Goal: Navigation & Orientation: Find specific page/section

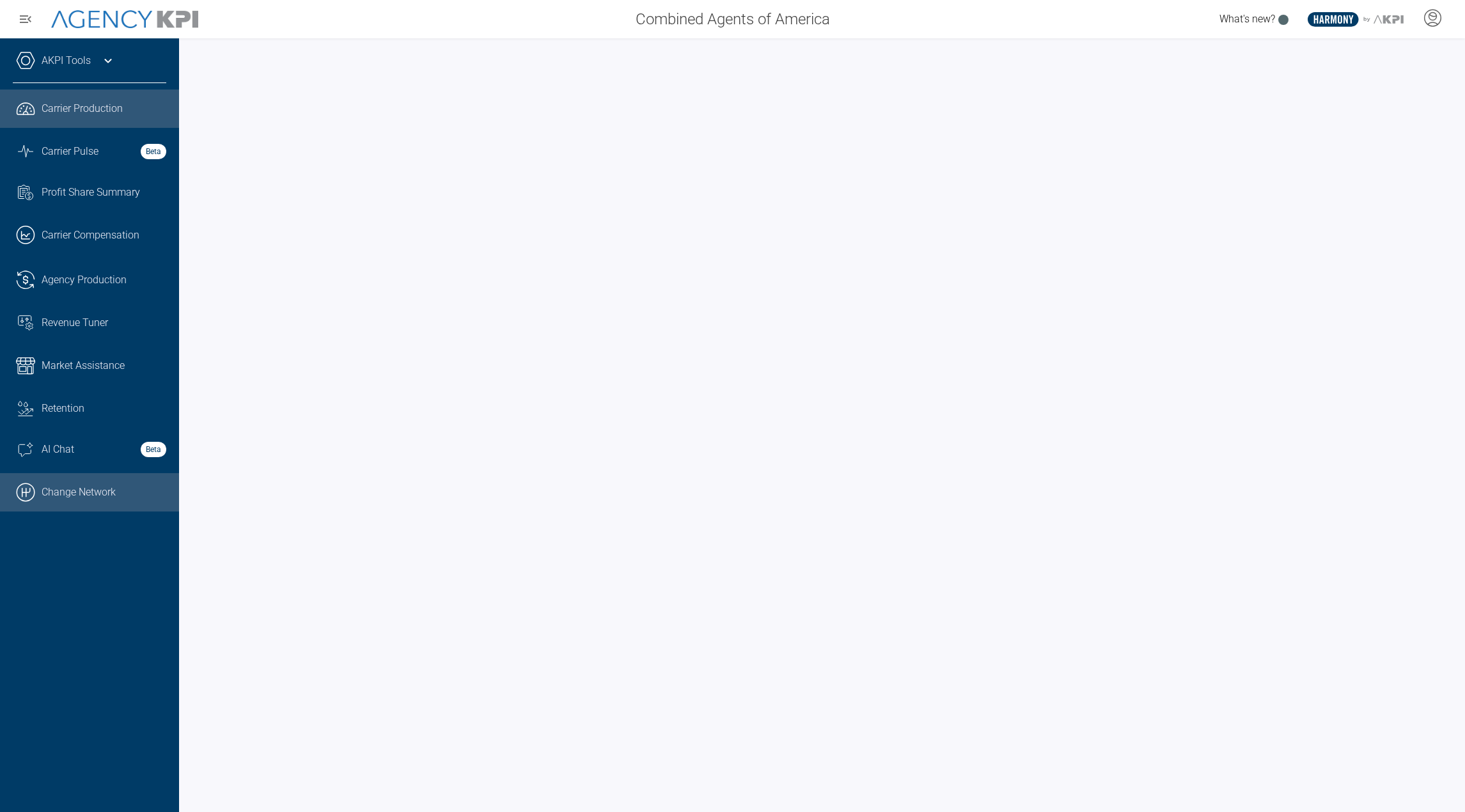
click at [93, 485] on link ".cls-1{fill:none;stroke:#000;stroke-linecap:round;stroke-linejoin:round;stroke-…" at bounding box center [89, 492] width 179 height 39
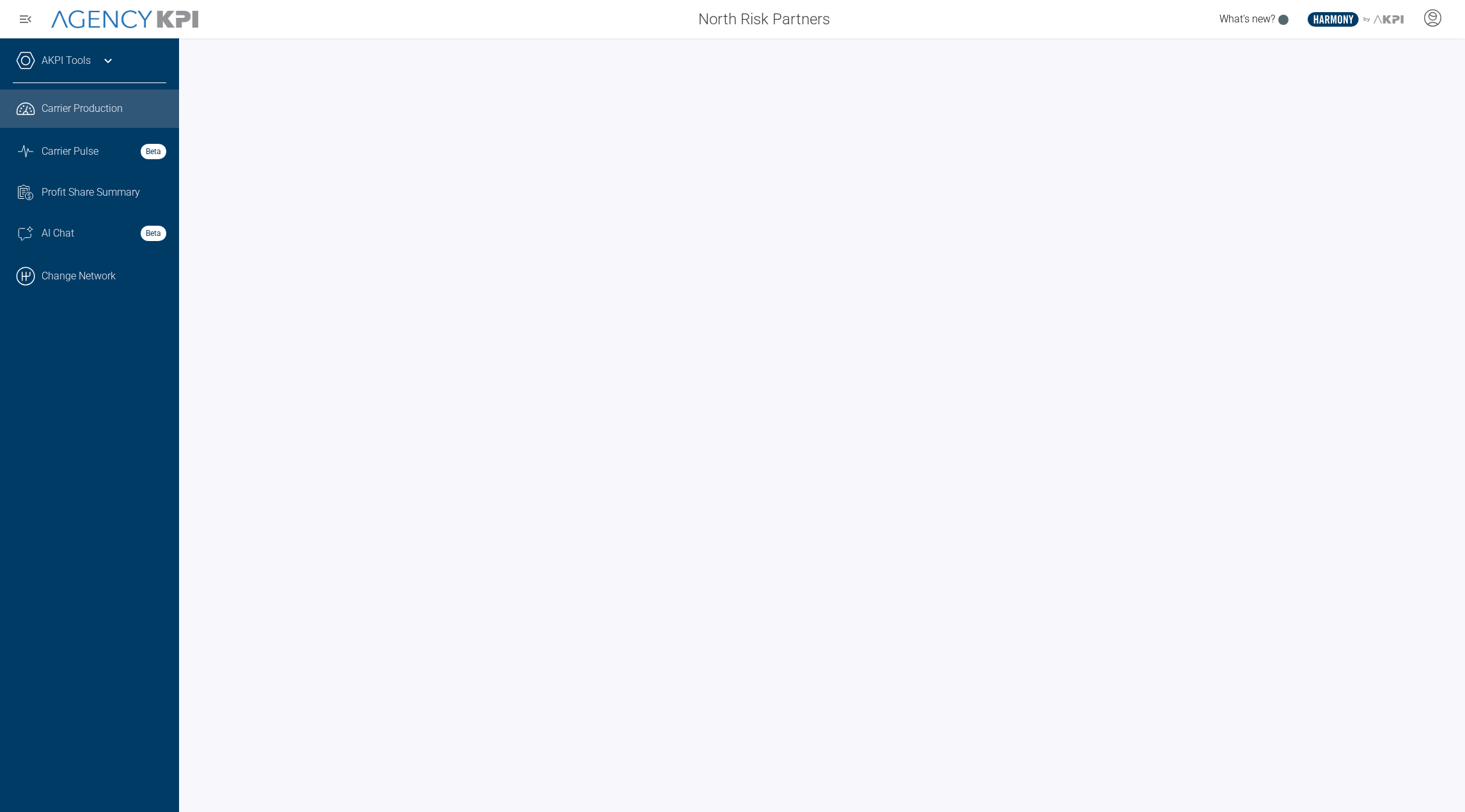
click at [109, 58] on icon at bounding box center [108, 60] width 16 height 16
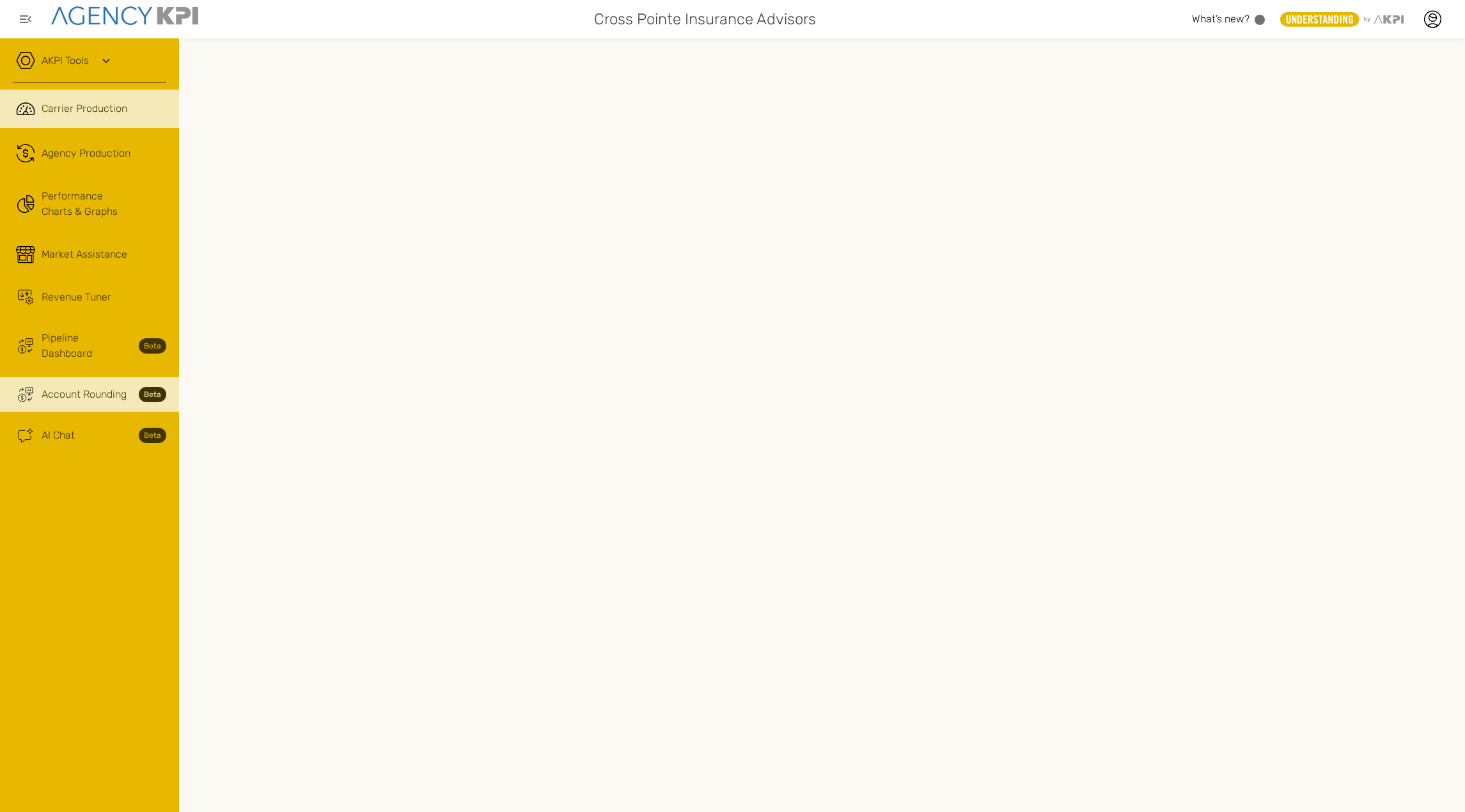
click at [102, 387] on span "Account Rounding" at bounding box center [84, 394] width 85 height 16
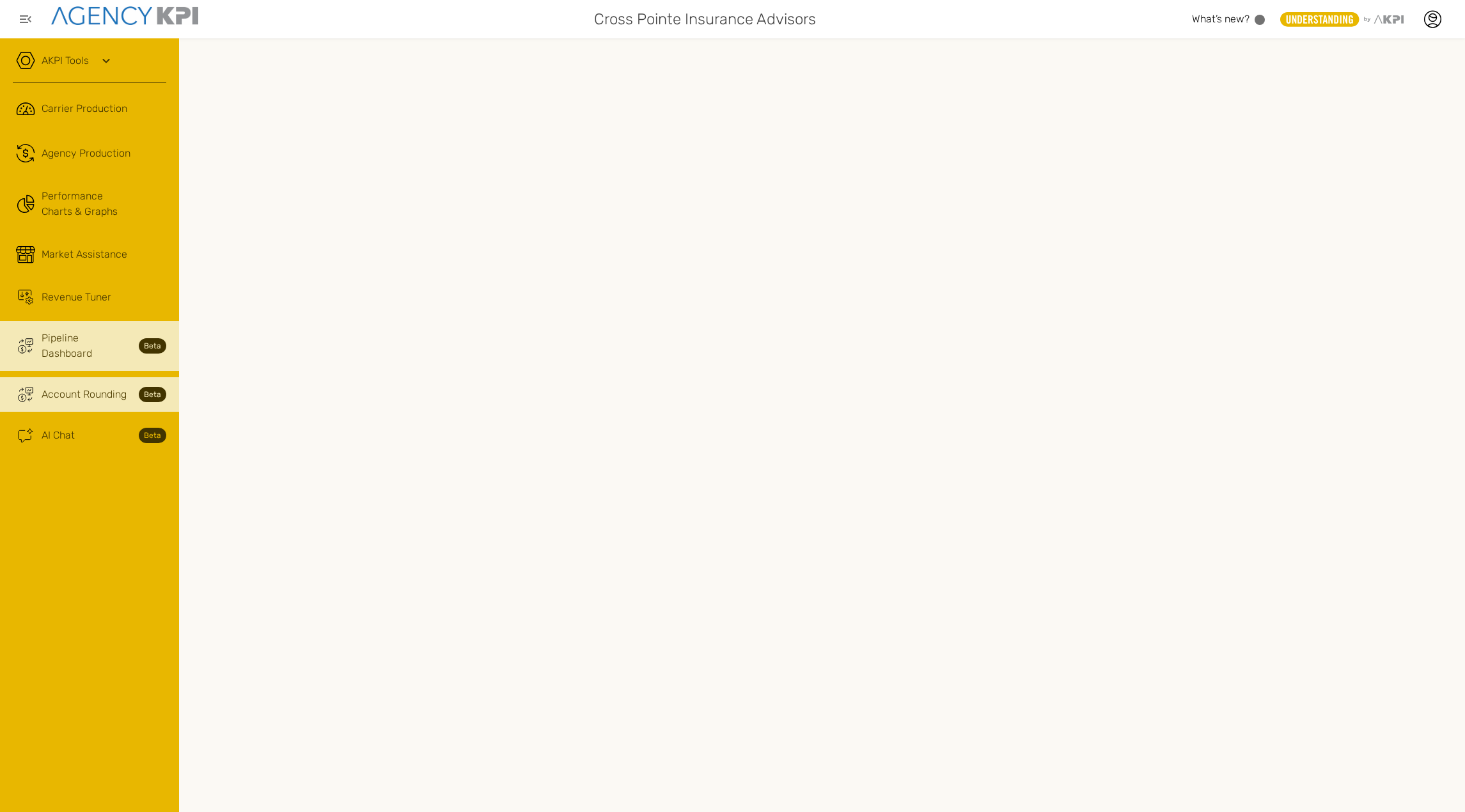
click at [109, 350] on link "Trading Coin Monitor Streamline Icon: https://streamlinehq.com Pipeline Dashboa…" at bounding box center [89, 346] width 179 height 50
click at [68, 338] on span "Pipeline Dashboard" at bounding box center [86, 346] width 89 height 30
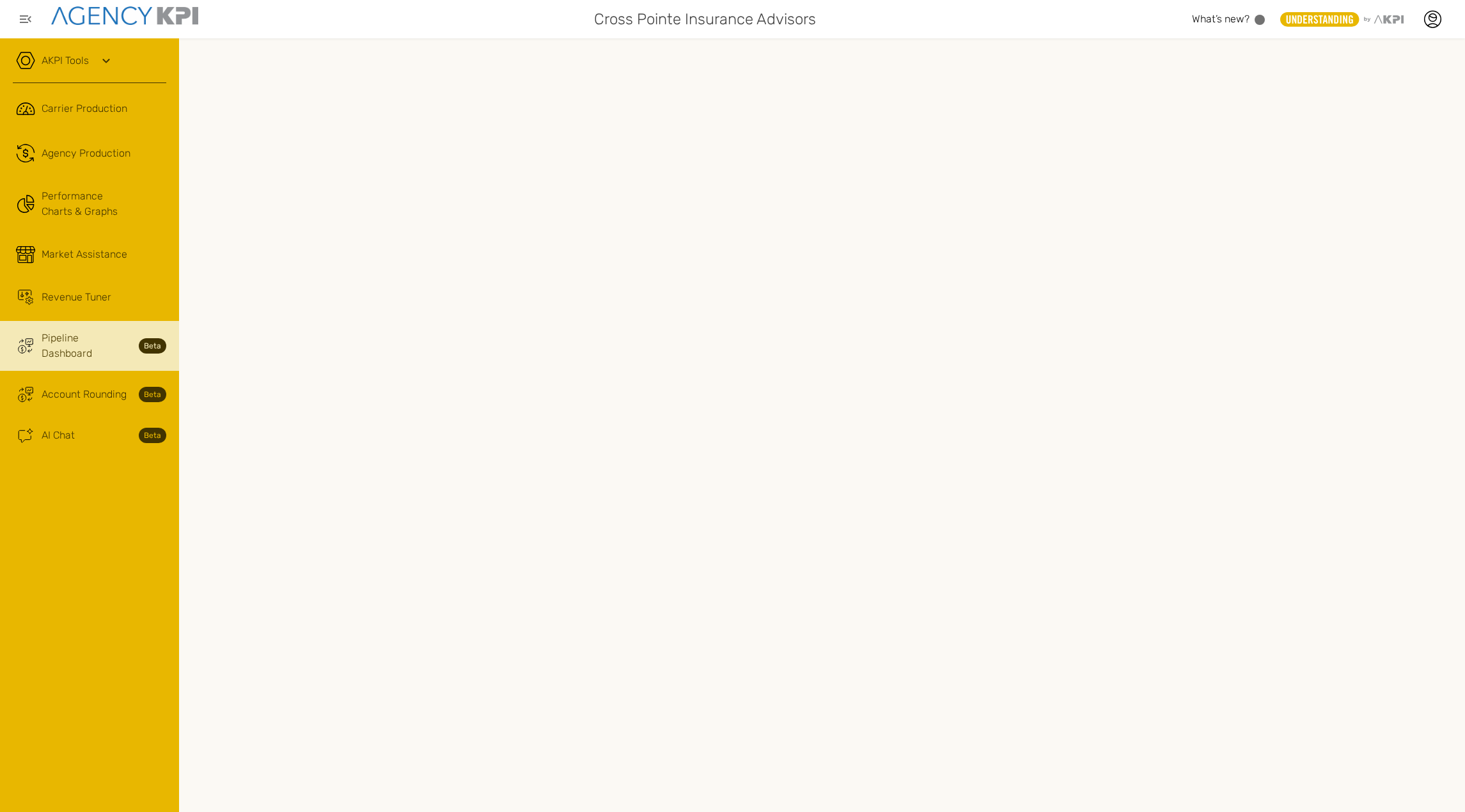
click at [68, 338] on span "Pipeline Dashboard" at bounding box center [86, 346] width 89 height 30
click at [75, 387] on span "Account Rounding" at bounding box center [84, 394] width 85 height 16
click at [98, 336] on span "Pipeline Dashboard" at bounding box center [86, 346] width 89 height 30
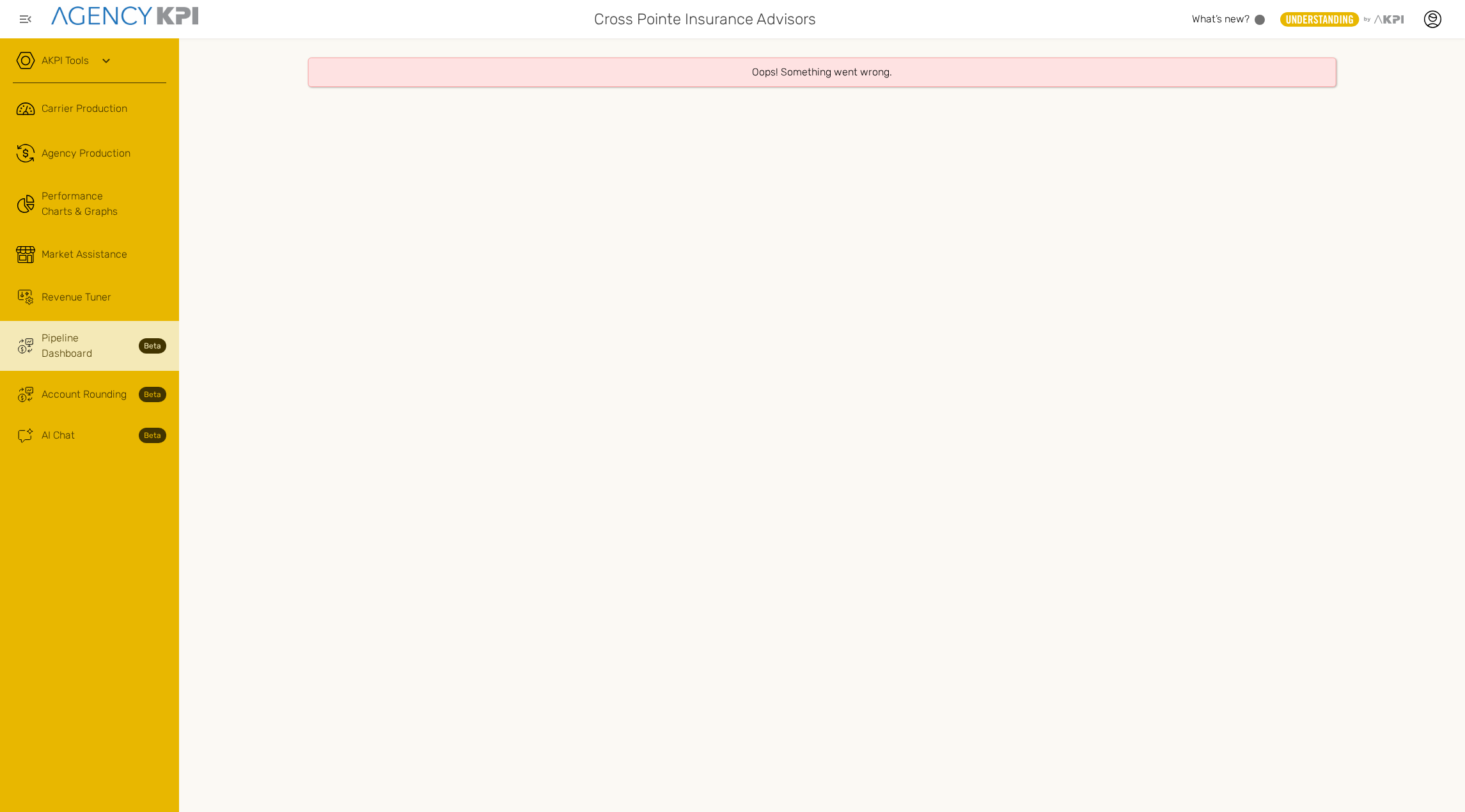
click at [108, 338] on span "Pipeline Dashboard" at bounding box center [86, 346] width 89 height 30
click at [66, 387] on span "Account Rounding" at bounding box center [84, 394] width 85 height 16
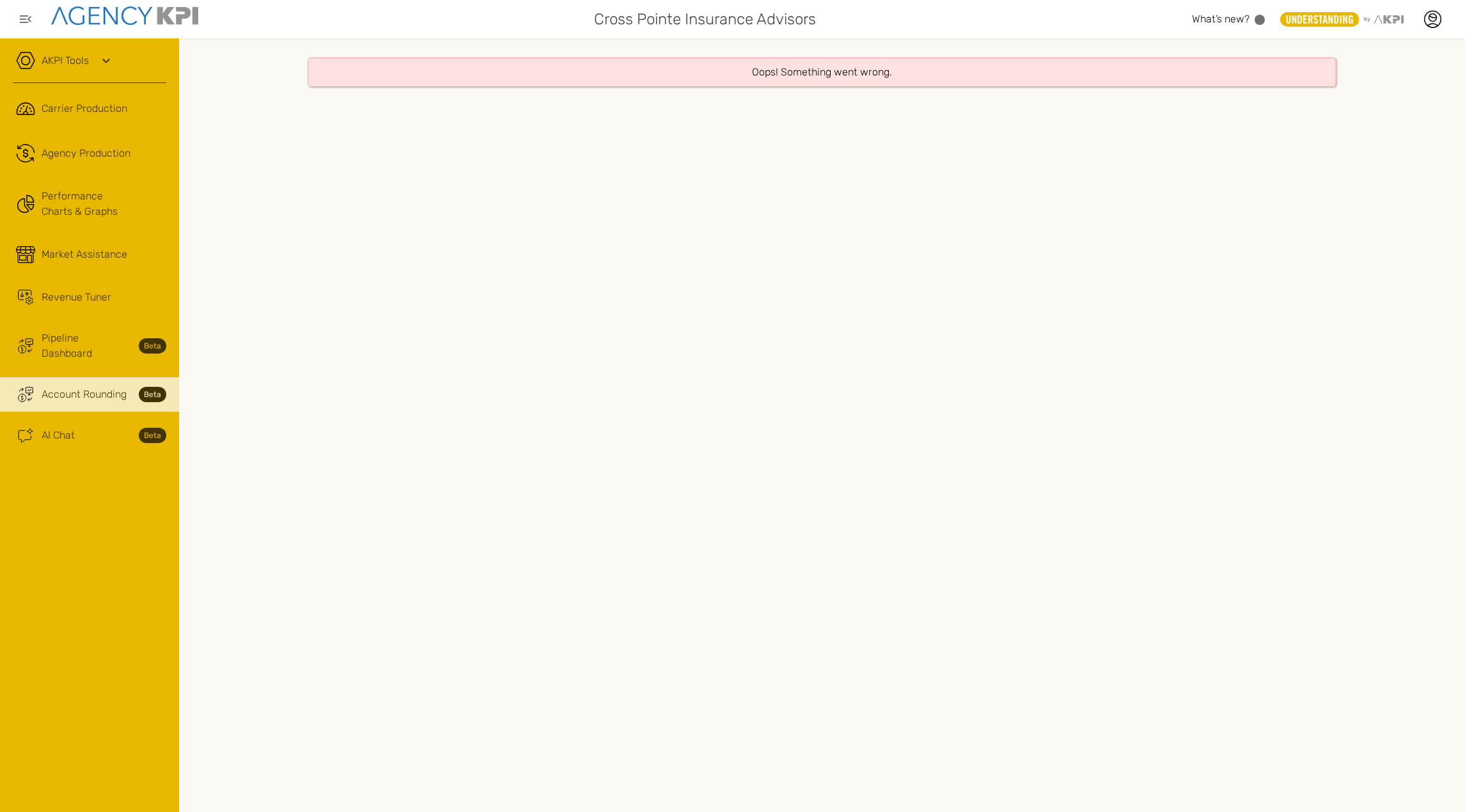
click at [66, 387] on span "Account Rounding" at bounding box center [84, 394] width 85 height 16
click at [98, 387] on span "Account Rounding" at bounding box center [84, 394] width 85 height 16
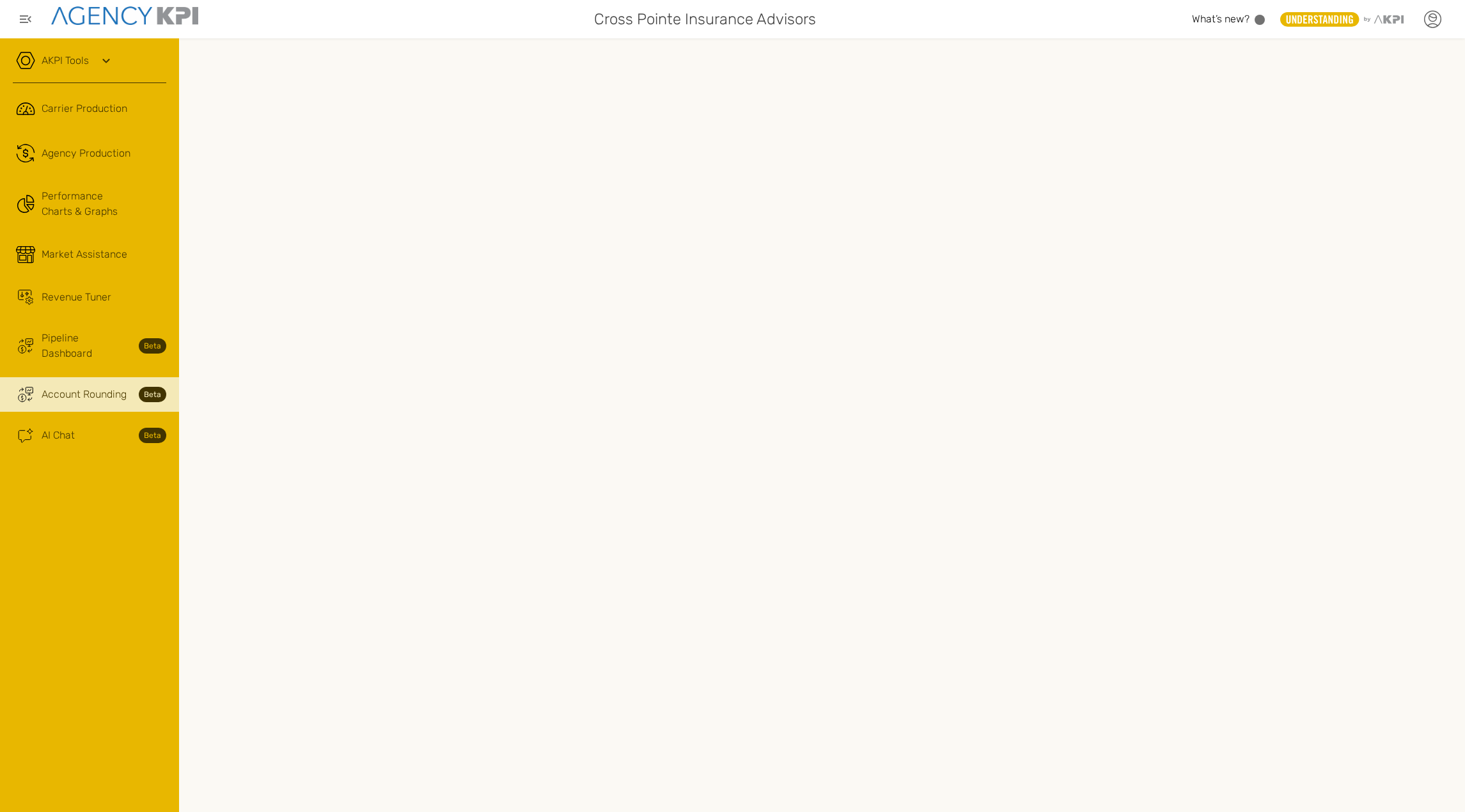
click at [1428, 19] on icon at bounding box center [1432, 19] width 19 height 19
click at [1364, 88] on link "Admin Portal" at bounding box center [1369, 89] width 52 height 11
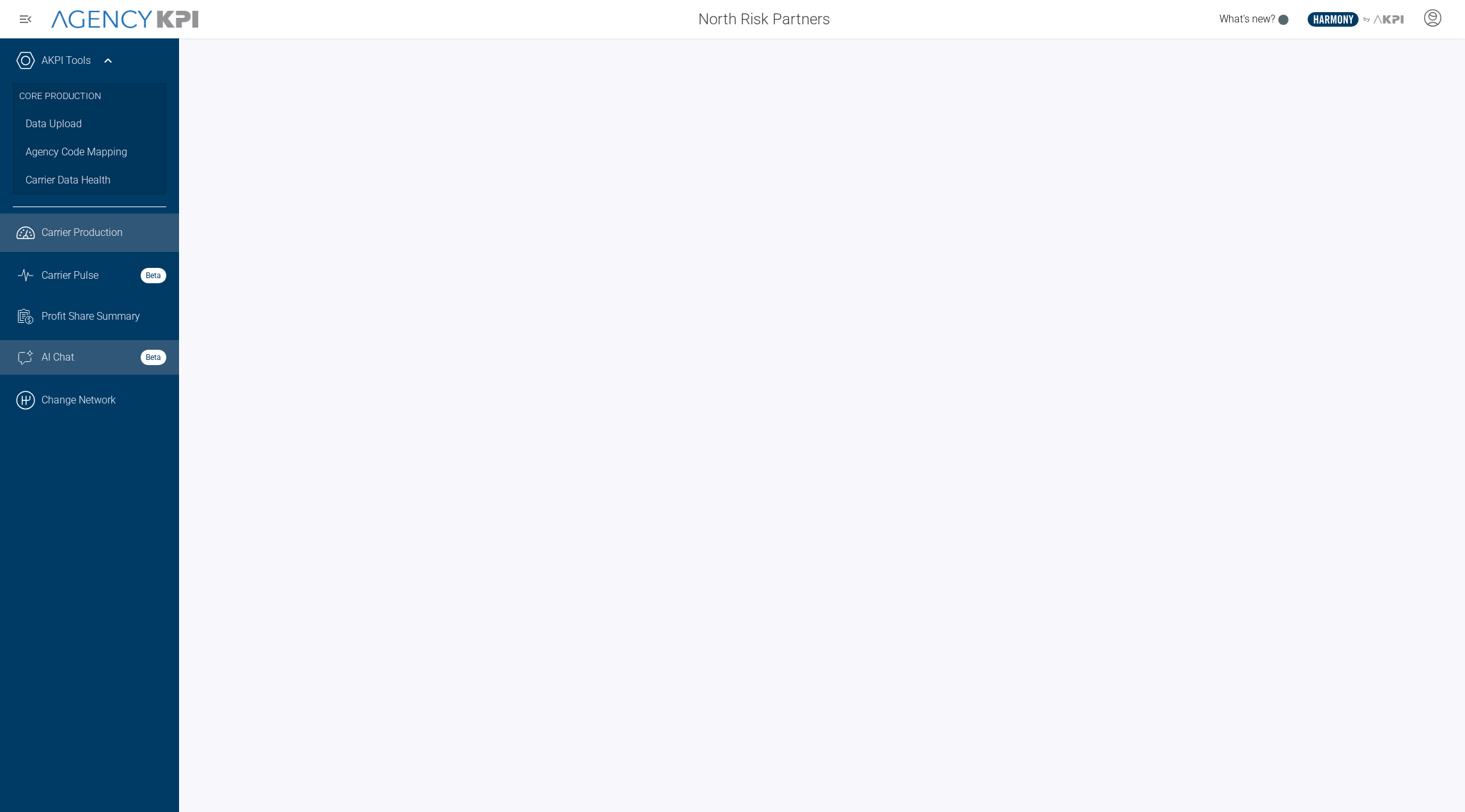
click at [71, 366] on link "Ai Chat Spark Streamline Icon: https://streamlinehq.com AI Chat Beta" at bounding box center [89, 358] width 179 height 34
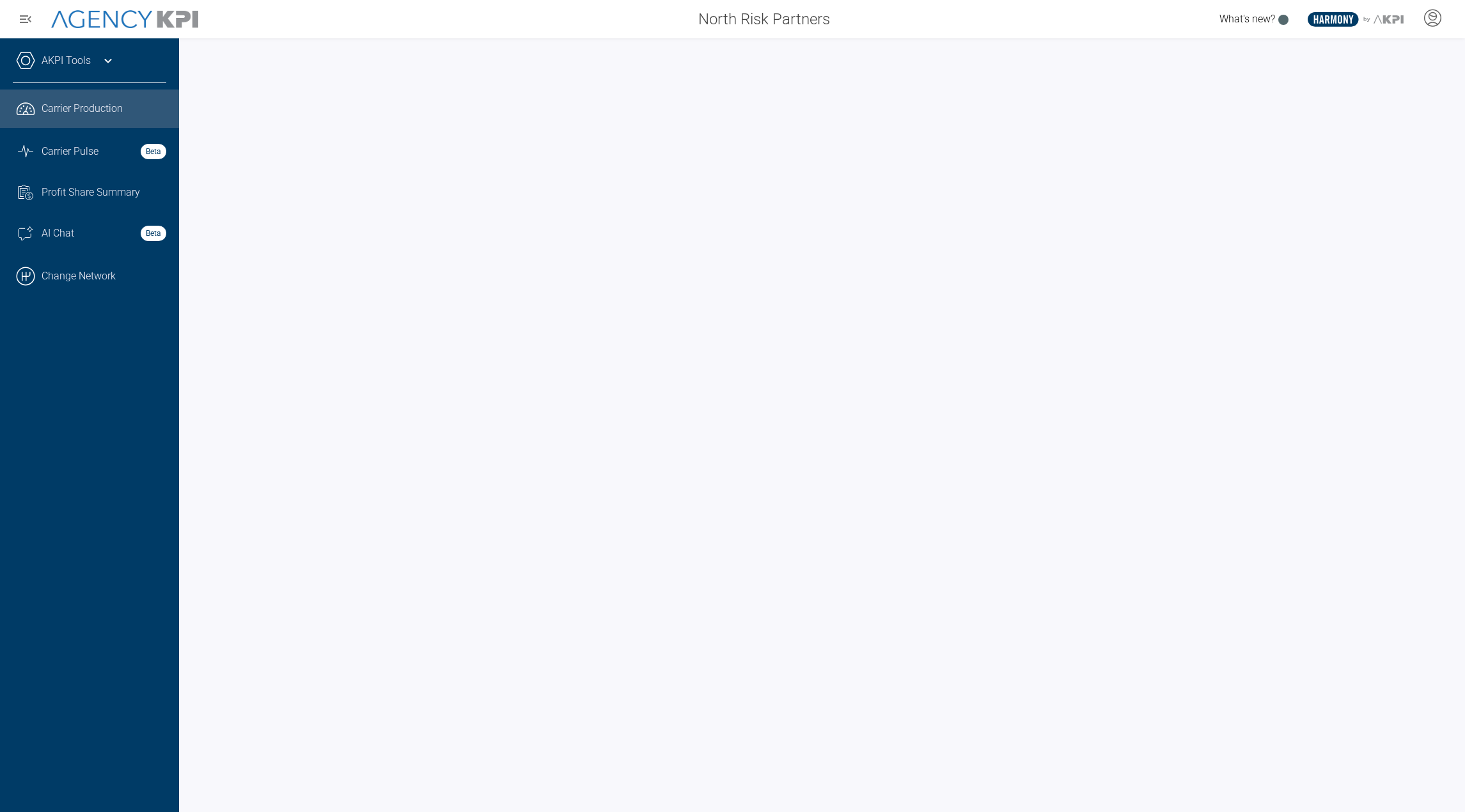
click at [90, 67] on link "AKPI Tools" at bounding box center [66, 60] width 49 height 16
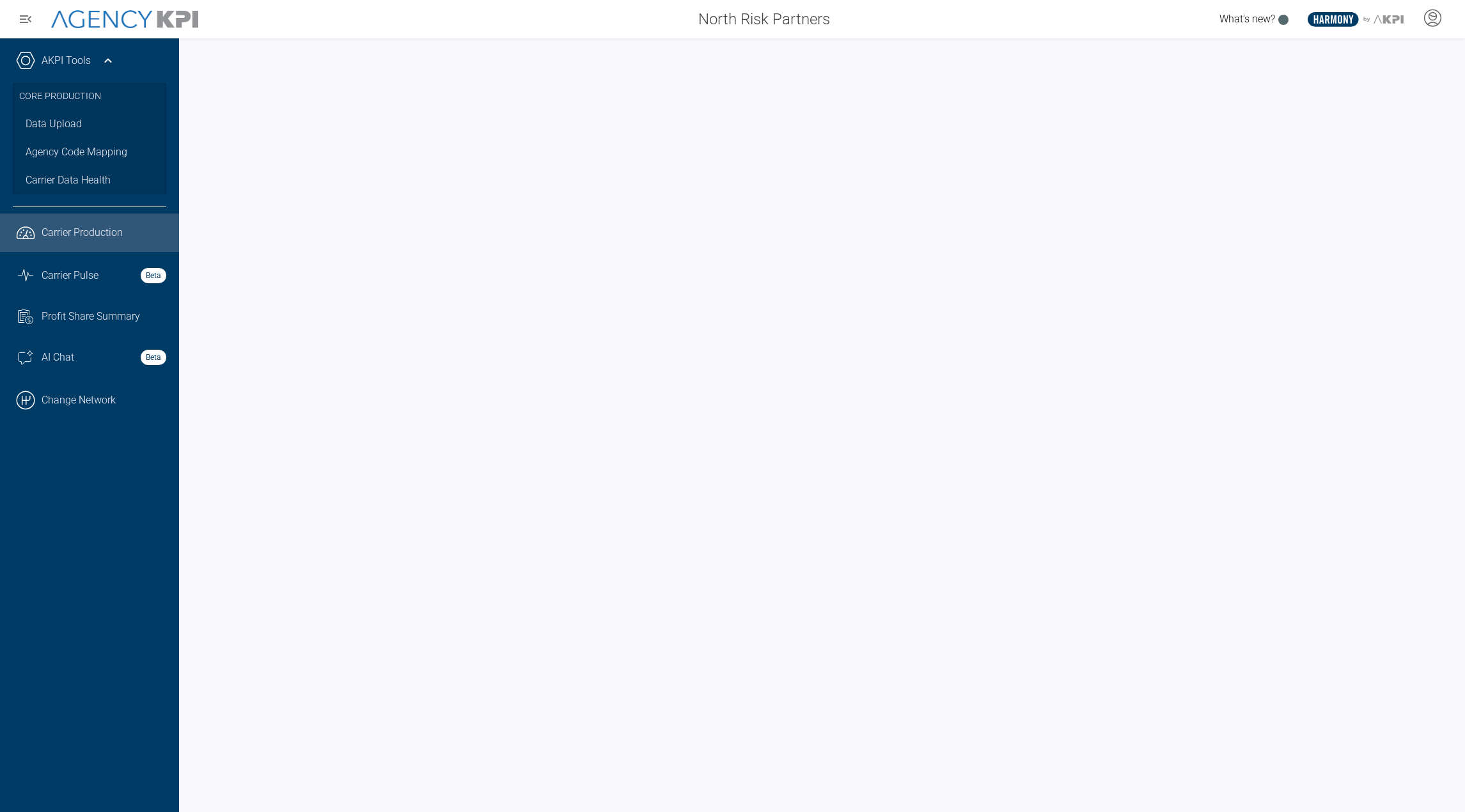
click at [90, 67] on link "AKPI Tools" at bounding box center [66, 60] width 49 height 16
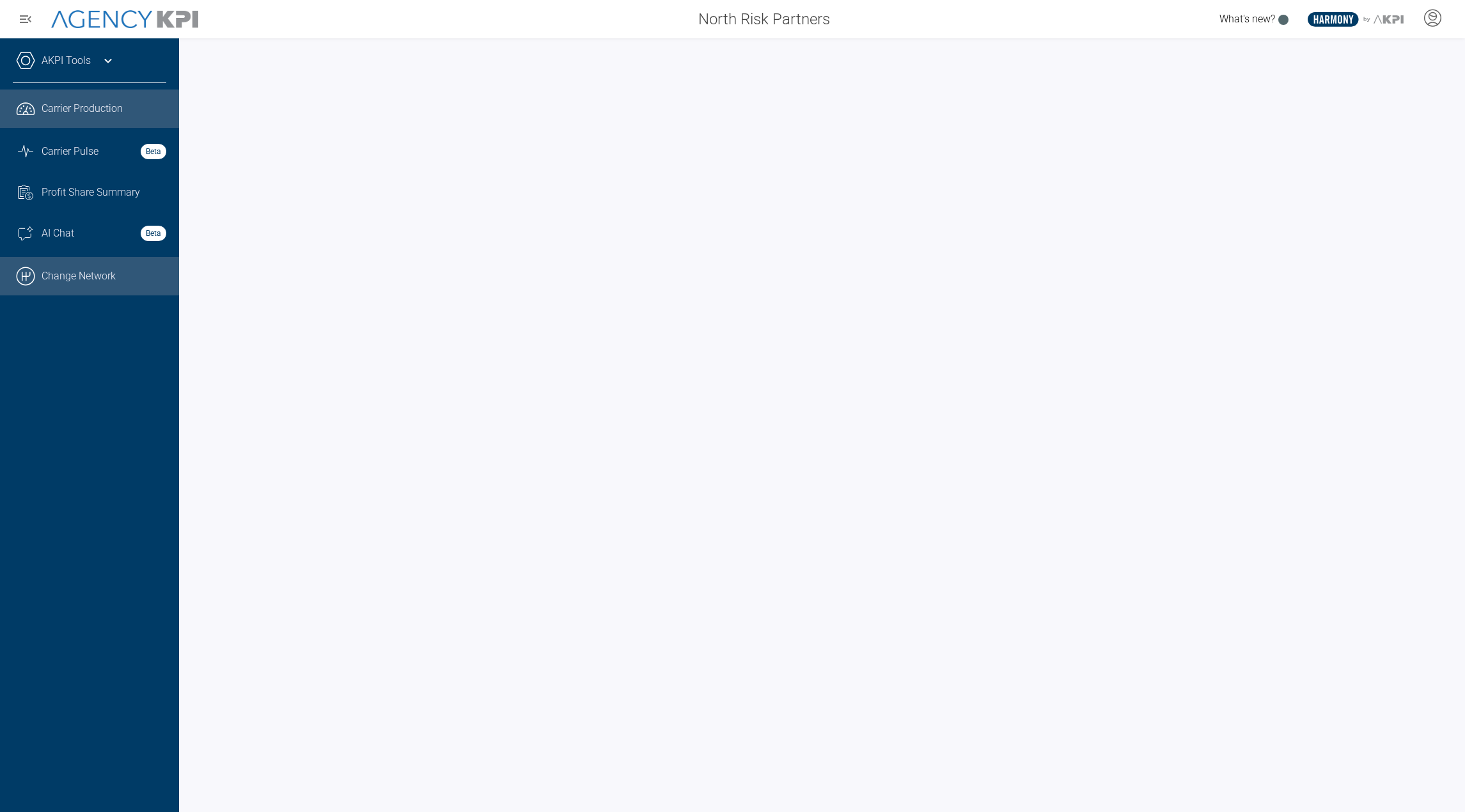
click at [81, 267] on link ".cls-1{fill:none;stroke:#000;stroke-linecap:round;stroke-linejoin:round;stroke-…" at bounding box center [89, 277] width 179 height 39
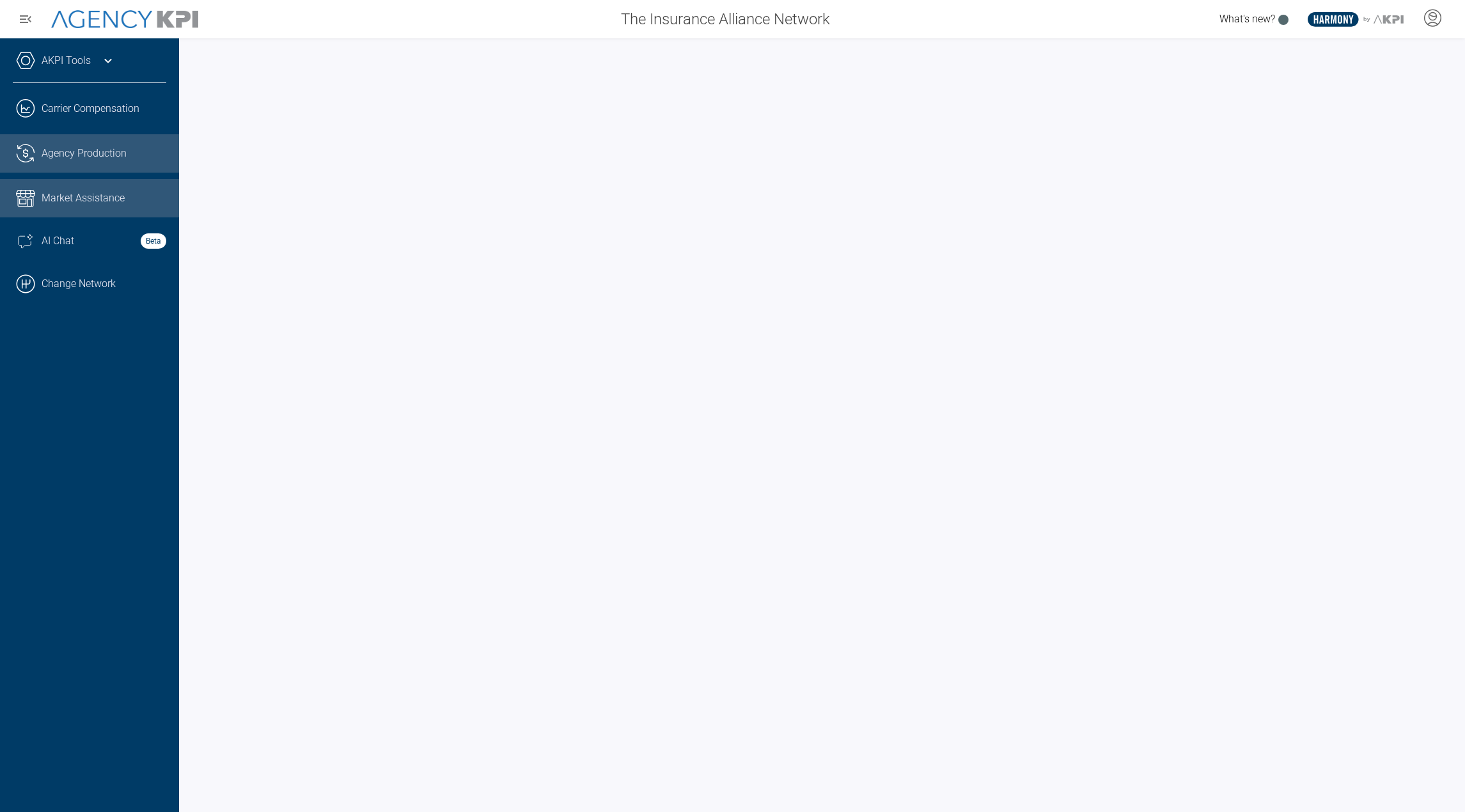
click at [75, 163] on link ".cls-1{fill:none;stroke:#221f20;stroke-linecap:round;stroke-linejoin:round;stro…" at bounding box center [89, 154] width 179 height 39
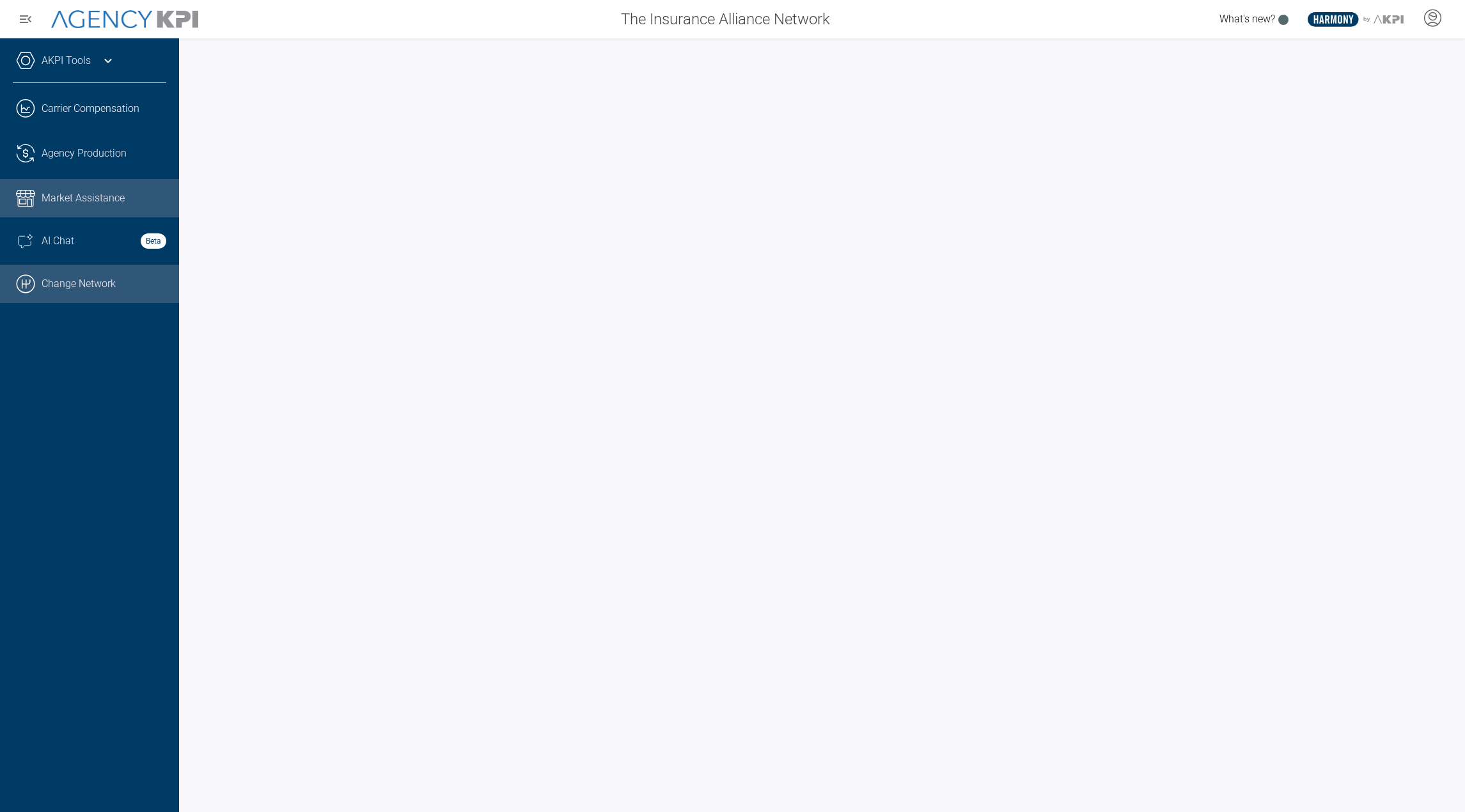
click at [98, 266] on link ".cls-1{fill:none;stroke:#000;stroke-linecap:round;stroke-linejoin:round;stroke-…" at bounding box center [89, 284] width 179 height 39
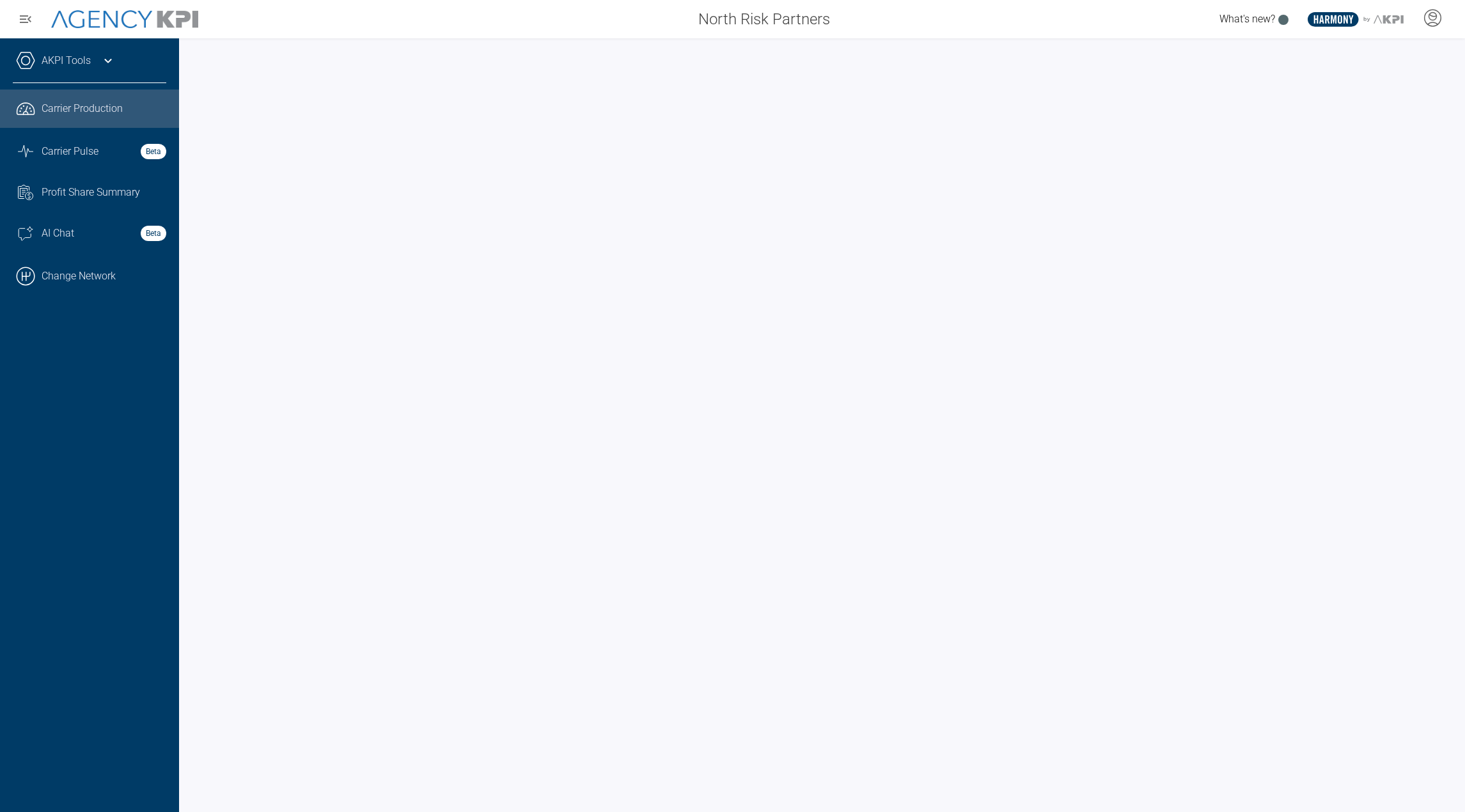
click at [107, 63] on icon at bounding box center [108, 60] width 16 height 16
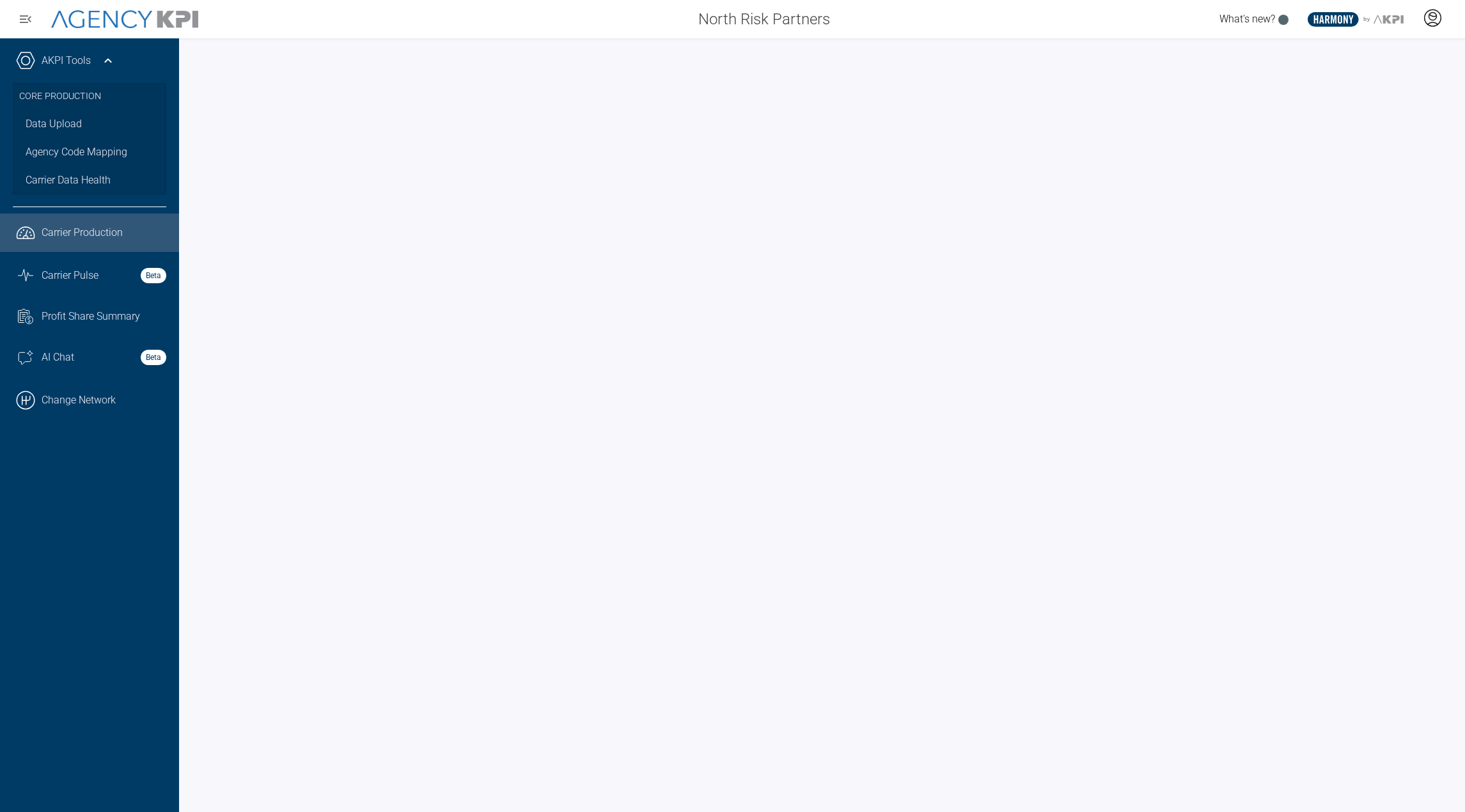
click at [1423, 24] on div at bounding box center [1432, 19] width 32 height 30
click at [1386, 57] on span "Admin Portal" at bounding box center [1371, 54] width 56 height 10
